Goal: Task Accomplishment & Management: Use online tool/utility

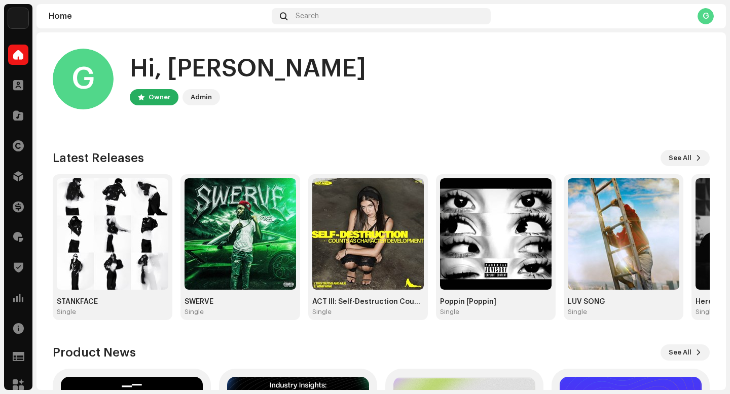
click at [10, 9] on img at bounding box center [18, 18] width 20 height 20
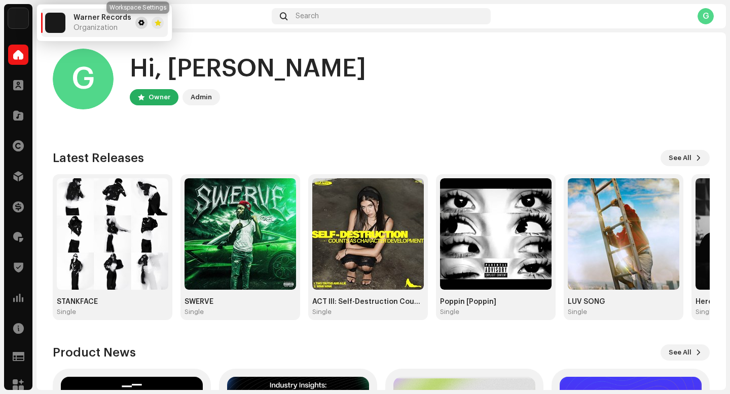
click at [135, 22] on button at bounding box center [141, 23] width 12 height 12
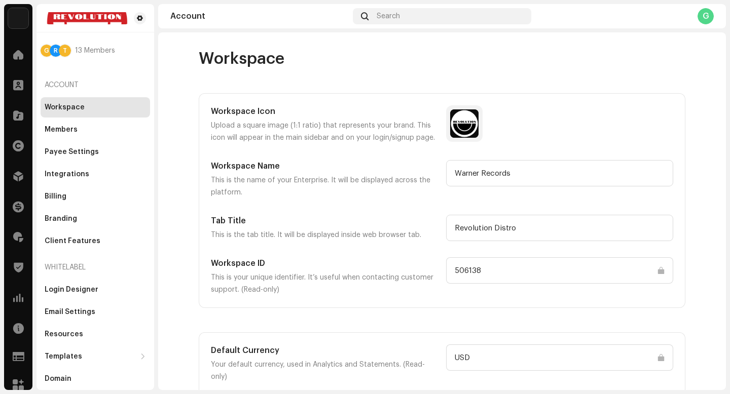
scroll to position [7, 0]
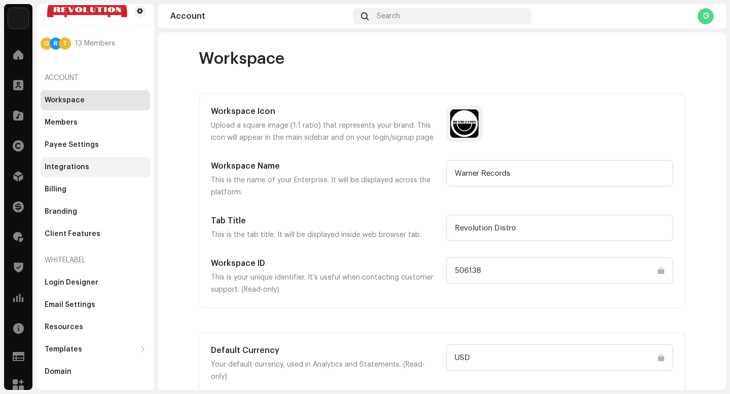
click at [86, 169] on div "Integrations" at bounding box center [95, 167] width 101 height 8
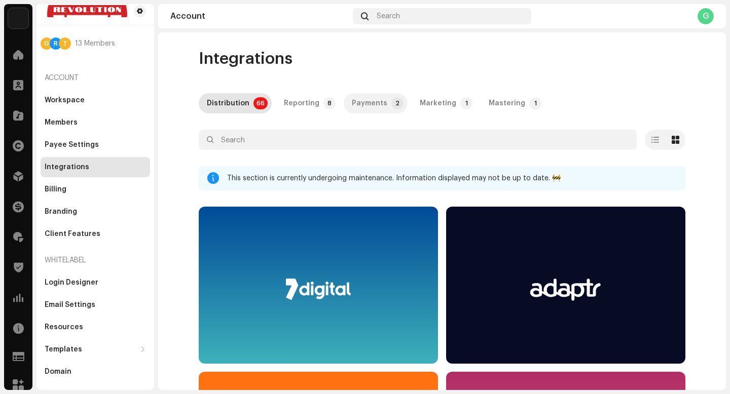
click at [358, 108] on div "Payments" at bounding box center [369, 103] width 35 height 20
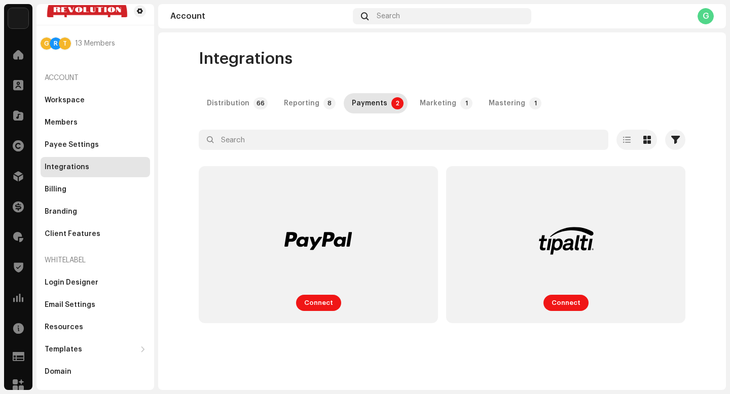
drag, startPoint x: 326, startPoint y: 304, endPoint x: 596, endPoint y: 145, distance: 313.2
click at [596, 145] on div "Integrations Distribution 66 Reporting 8 Payments 2 Marketing 1 Mastering 1 Sel…" at bounding box center [441, 190] width 519 height 283
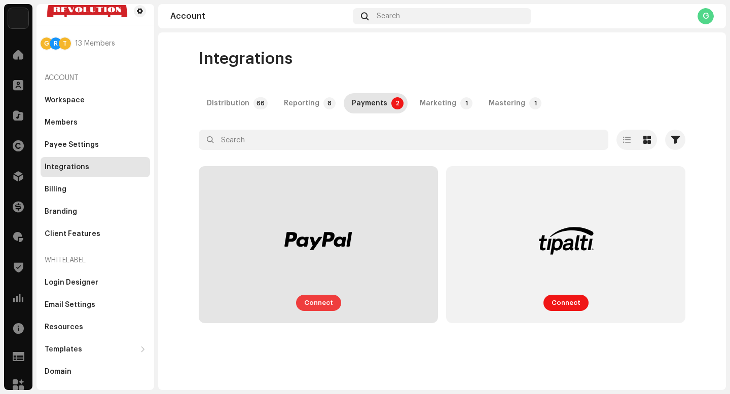
click at [325, 304] on span "Connect" at bounding box center [318, 303] width 29 height 20
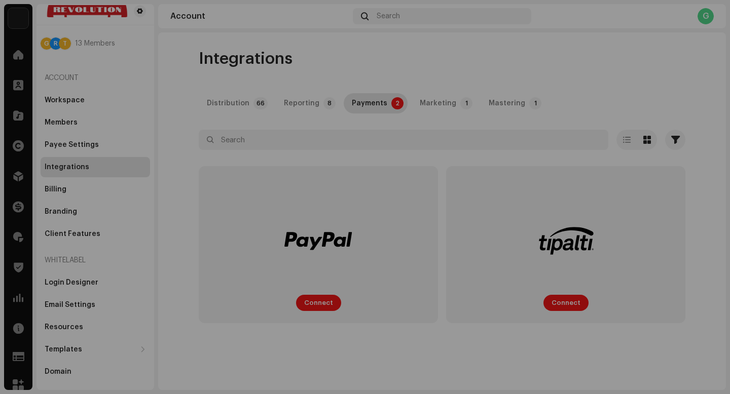
click at [245, 36] on div "Payments Enter your credentials No connection credentials needed. Client ID * C…" at bounding box center [365, 197] width 730 height 394
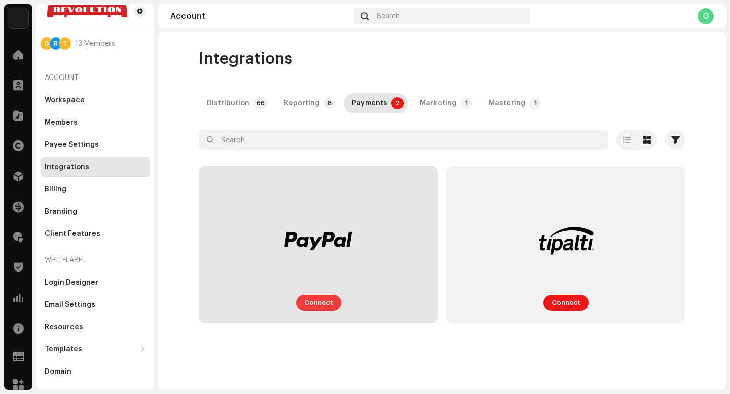
click at [332, 306] on button "Connect" at bounding box center [318, 303] width 45 height 16
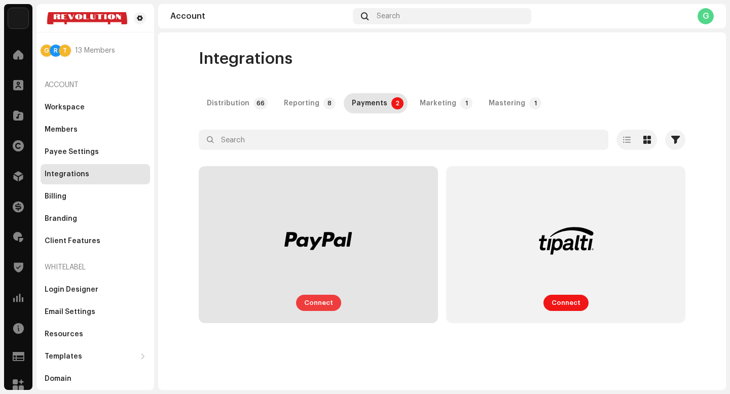
click at [311, 306] on span "Connect" at bounding box center [318, 303] width 29 height 20
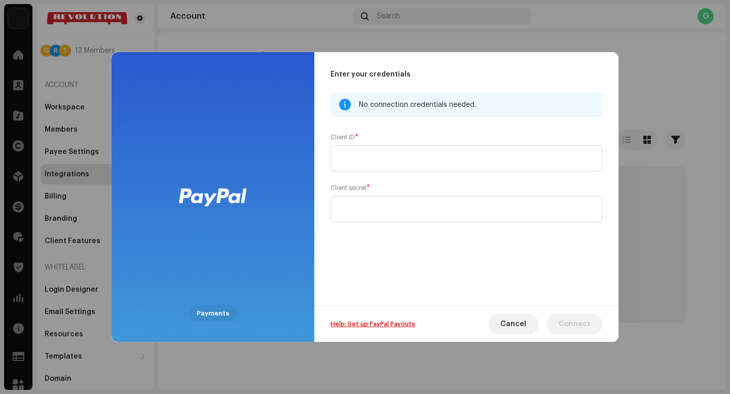
click at [376, 322] on link "Help: Set up PayPal Payouts" at bounding box center [373, 324] width 85 height 6
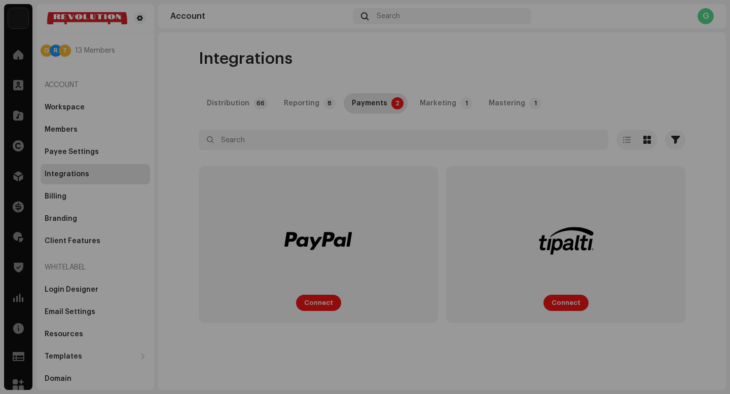
click at [657, 126] on div "Payments Enter your credentials No connection credentials needed. Client ID * C…" at bounding box center [365, 197] width 730 height 394
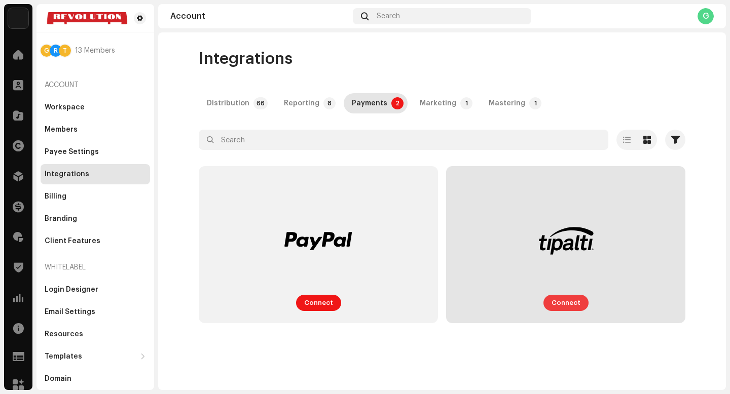
click at [554, 304] on span "Connect" at bounding box center [566, 303] width 29 height 20
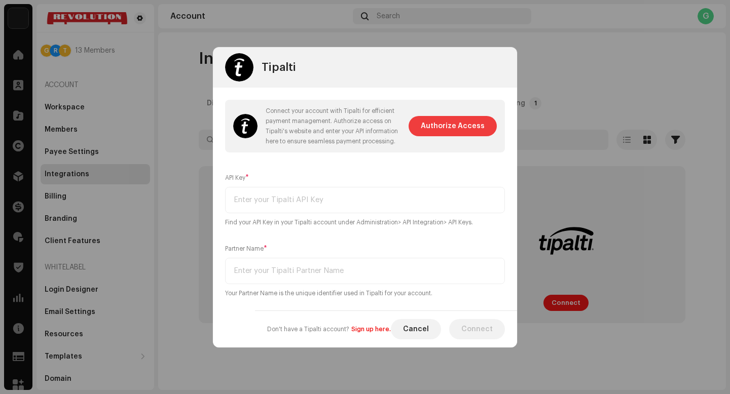
click at [452, 124] on span "Authorize Access" at bounding box center [453, 126] width 64 height 20
click at [441, 123] on div "Connect your account with Tipalti for efficient payment management. Authorize a…" at bounding box center [365, 126] width 280 height 53
click at [417, 331] on span "Cancel" at bounding box center [416, 329] width 26 height 20
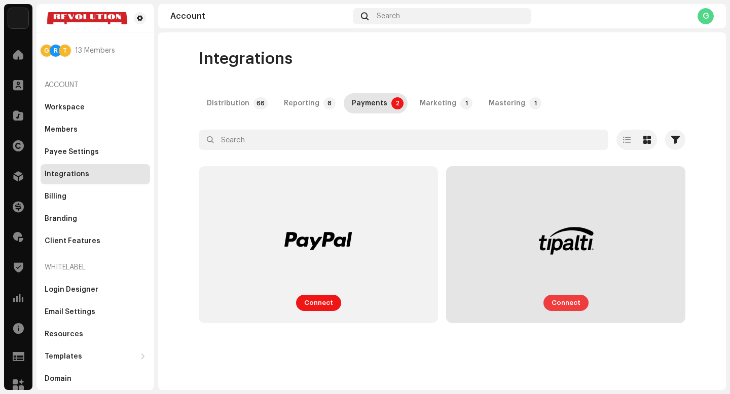
click at [555, 300] on span "Connect" at bounding box center [566, 303] width 29 height 20
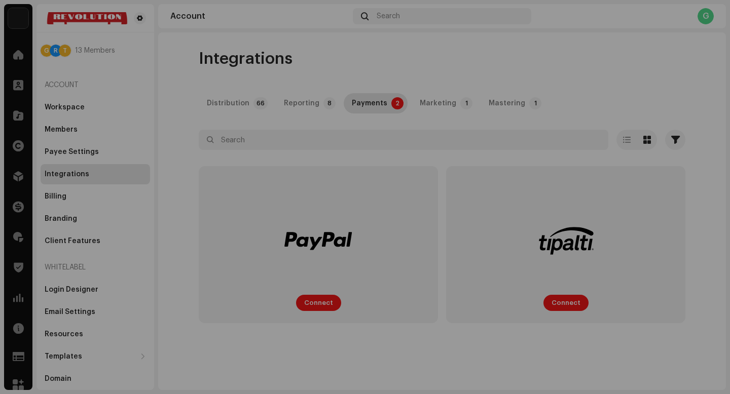
click at [574, 13] on div "Tipalti Connect your account with Tipalti for efficient payment management. Aut…" at bounding box center [365, 197] width 730 height 394
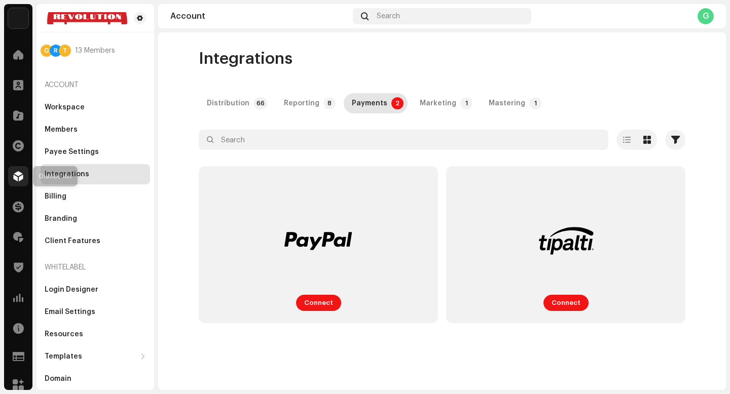
click at [19, 177] on span at bounding box center [18, 176] width 10 height 8
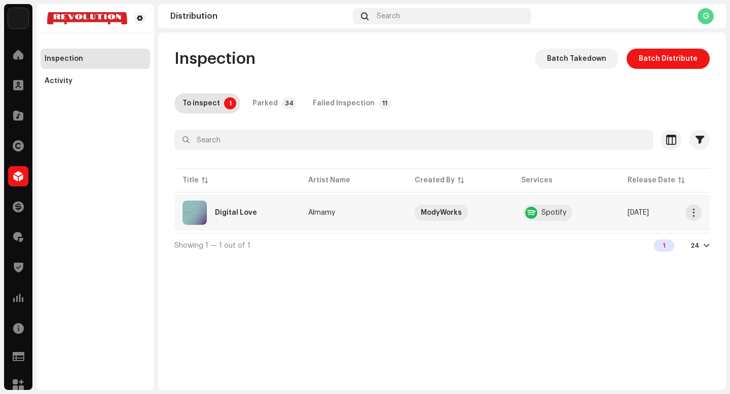
click at [362, 218] on td "Almamy" at bounding box center [353, 213] width 106 height 36
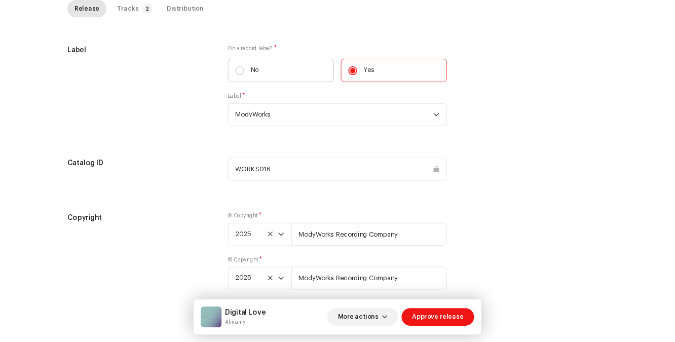
scroll to position [1165, 0]
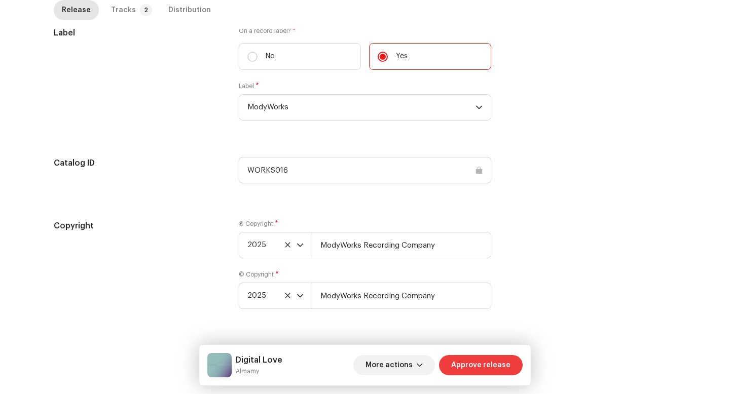
click at [470, 371] on span "Approve release" at bounding box center [480, 365] width 59 height 20
